Goal: Task Accomplishment & Management: Manage account settings

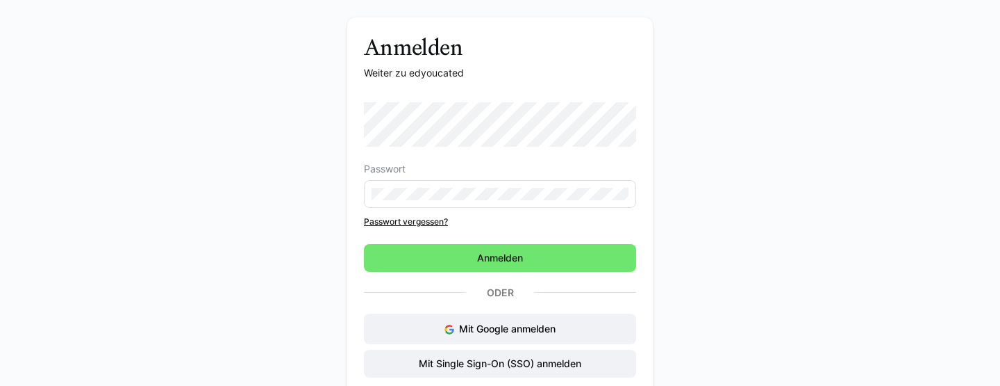
scroll to position [79, 0]
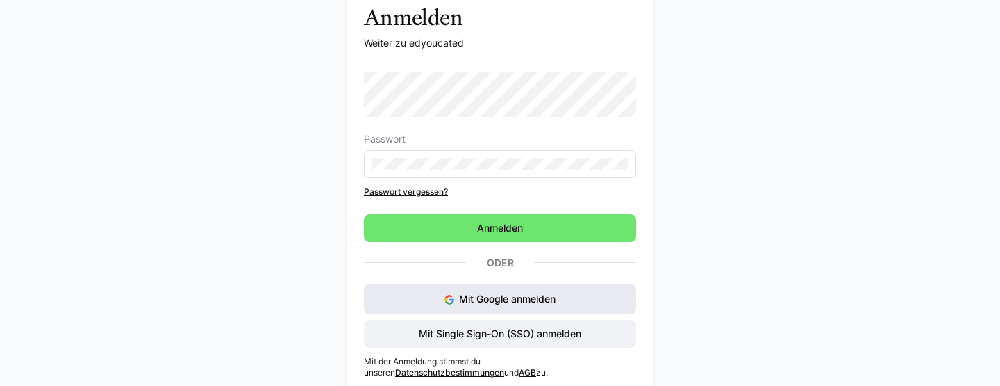
click at [535, 297] on span "Mit Google anmelden" at bounding box center [507, 298] width 97 height 12
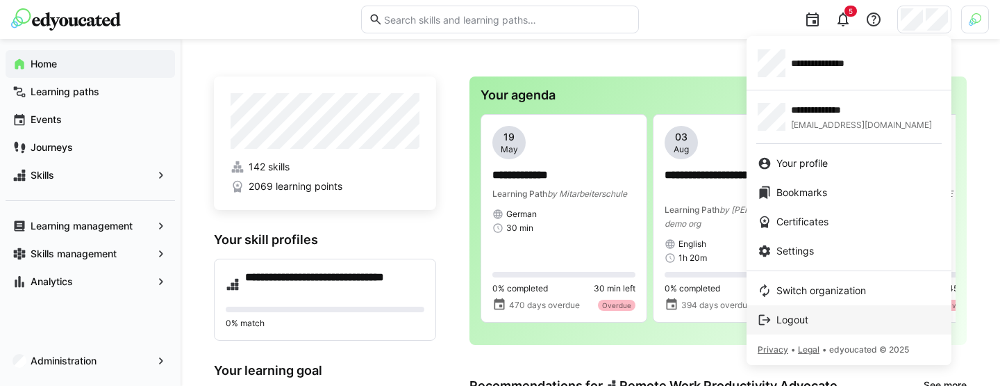
click at [804, 321] on span "Logout" at bounding box center [793, 320] width 32 height 14
